Goal: Find specific page/section: Find specific page/section

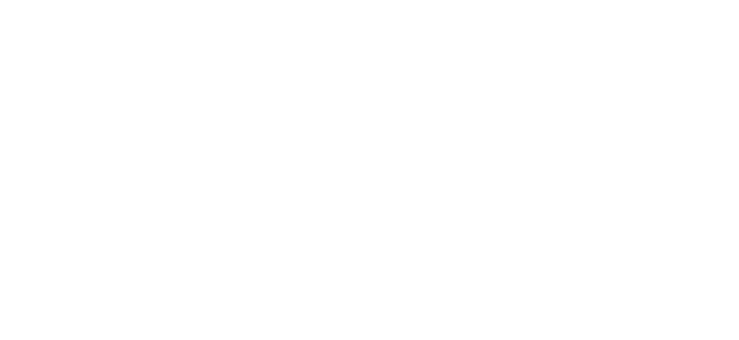
select select "Song"
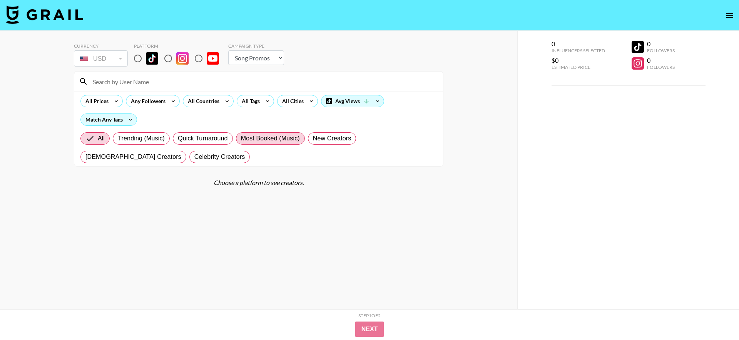
click at [290, 138] on span "Most Booked (Music)" at bounding box center [270, 138] width 59 height 9
click at [241, 138] on input "Most Booked (Music)" at bounding box center [241, 138] width 0 height 0
radio input "true"
click at [133, 51] on input "radio" at bounding box center [138, 58] width 16 height 16
radio input "true"
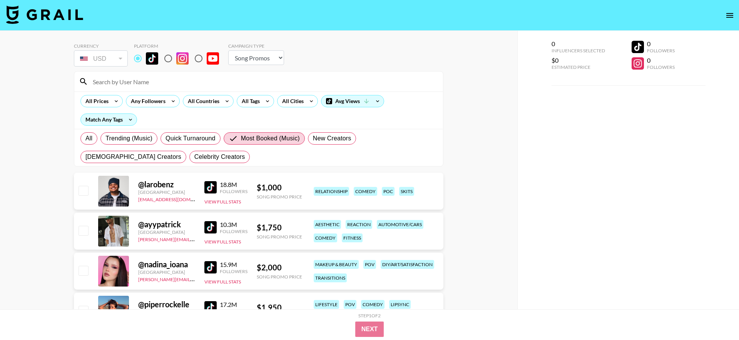
click at [168, 56] on input "radio" at bounding box center [168, 58] width 16 height 16
radio input "true"
click at [198, 58] on input "radio" at bounding box center [198, 58] width 16 height 16
radio input "true"
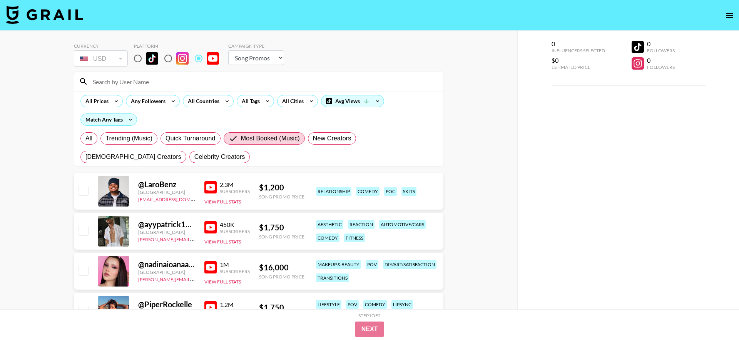
click at [137, 59] on input "radio" at bounding box center [138, 58] width 16 height 16
radio input "true"
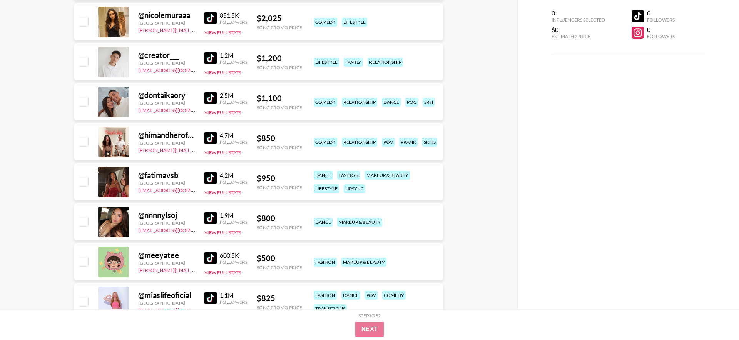
scroll to position [1001, 0]
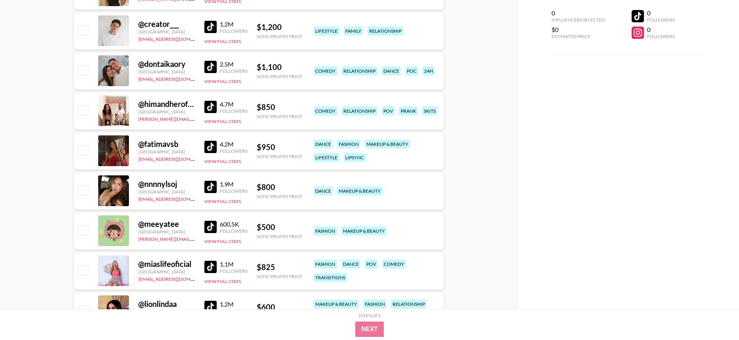
click at [209, 147] on img at bounding box center [210, 147] width 12 height 12
click at [218, 159] on button "View Full Stats" at bounding box center [222, 161] width 37 height 6
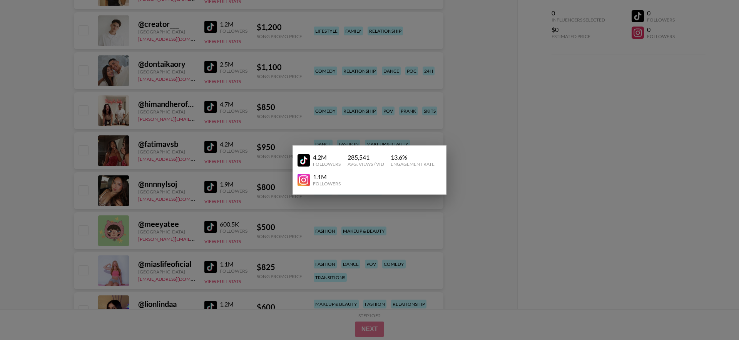
click at [222, 159] on div at bounding box center [369, 170] width 739 height 340
